Goal: Transaction & Acquisition: Book appointment/travel/reservation

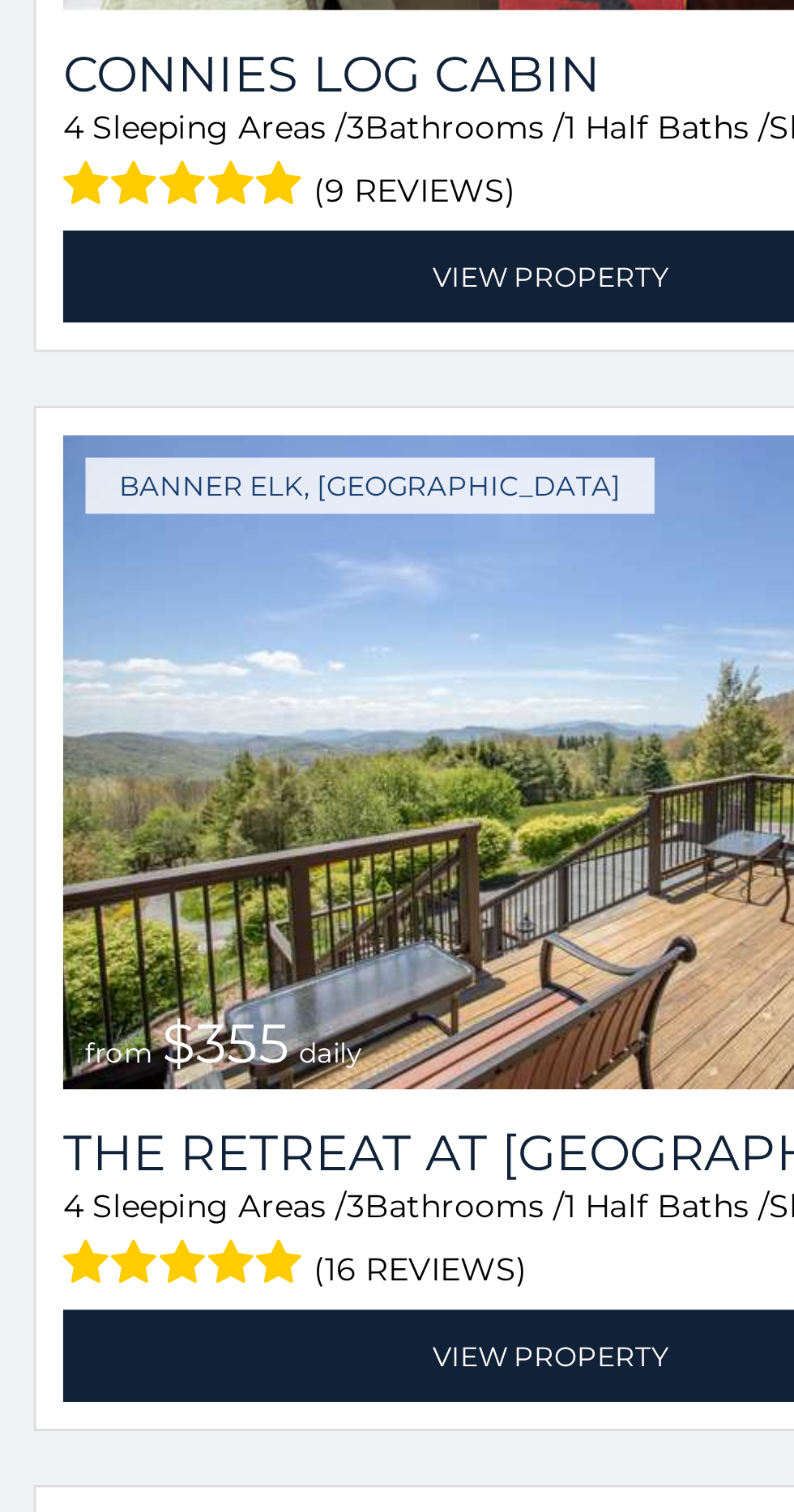
scroll to position [2598, 0]
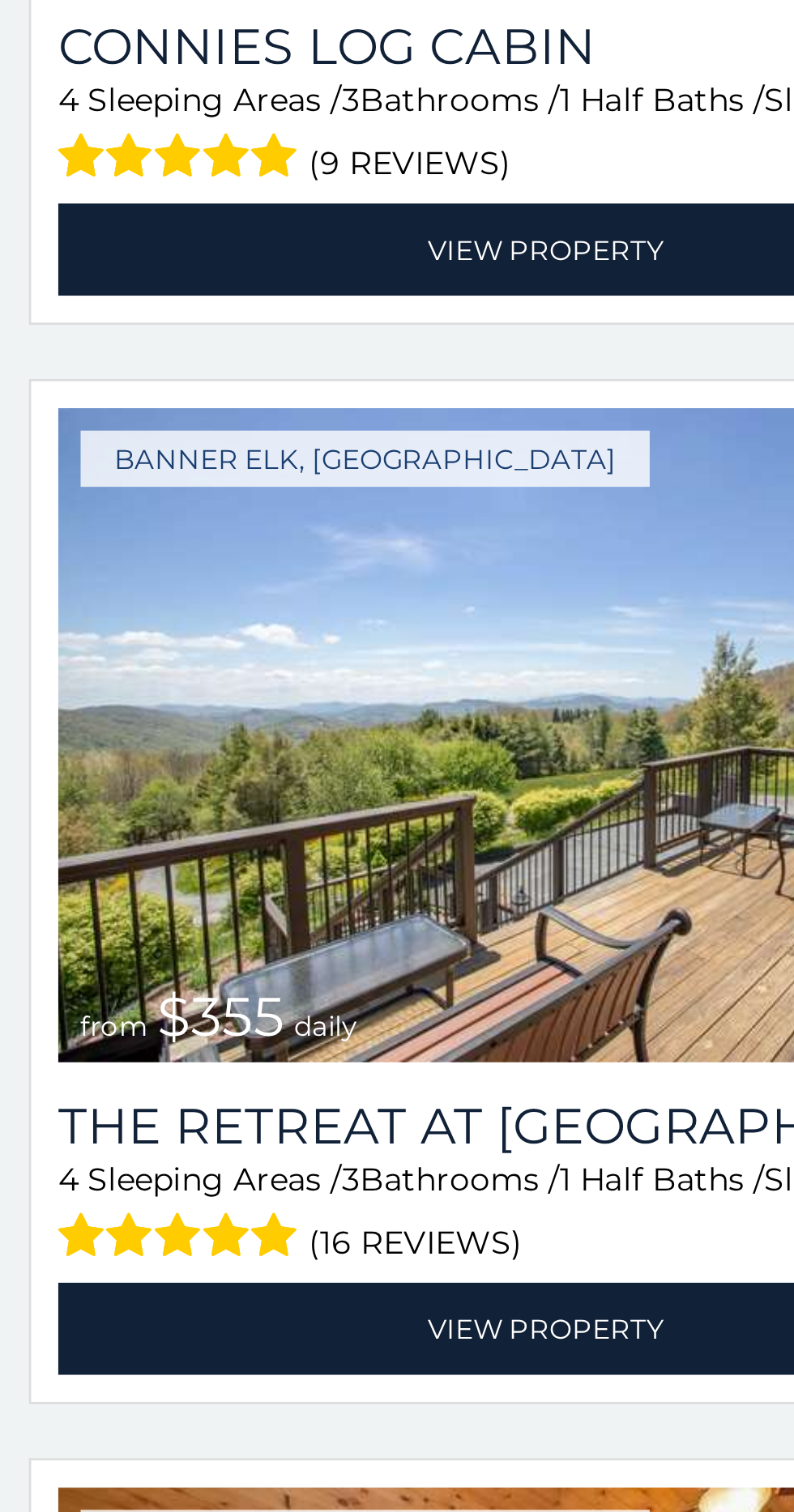
click at [180, 958] on img at bounding box center [198, 899] width 352 height 236
